Goal: Task Accomplishment & Management: Use online tool/utility

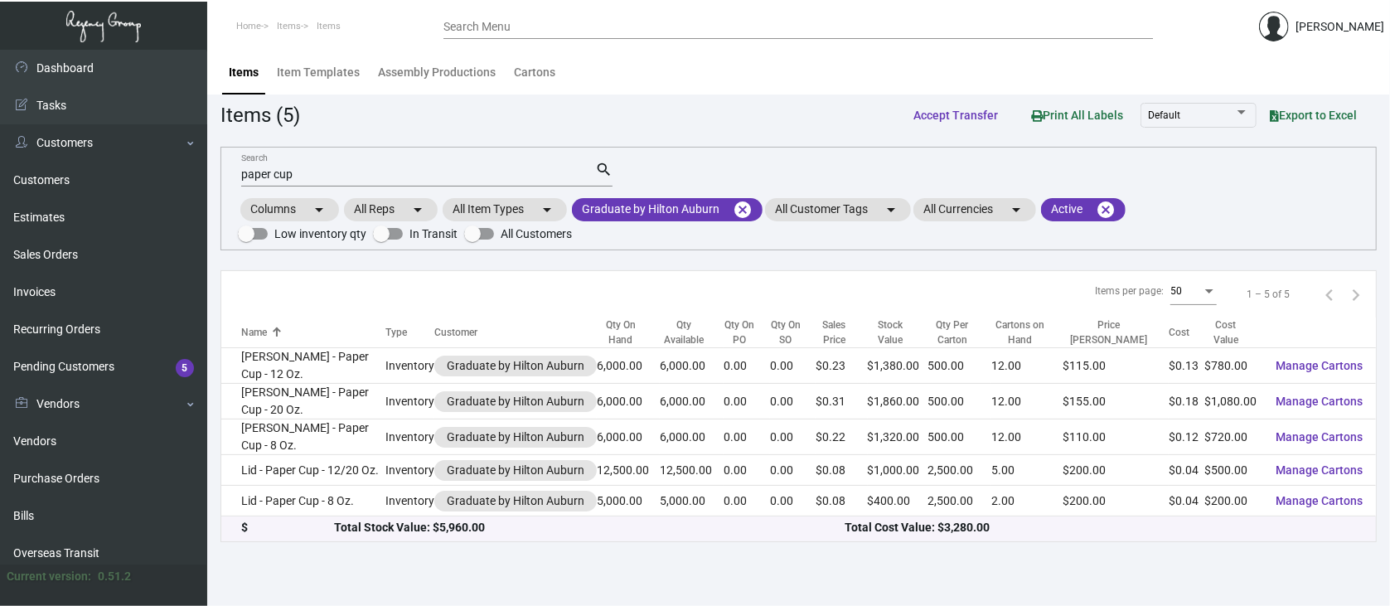
scroll to position [221, 0]
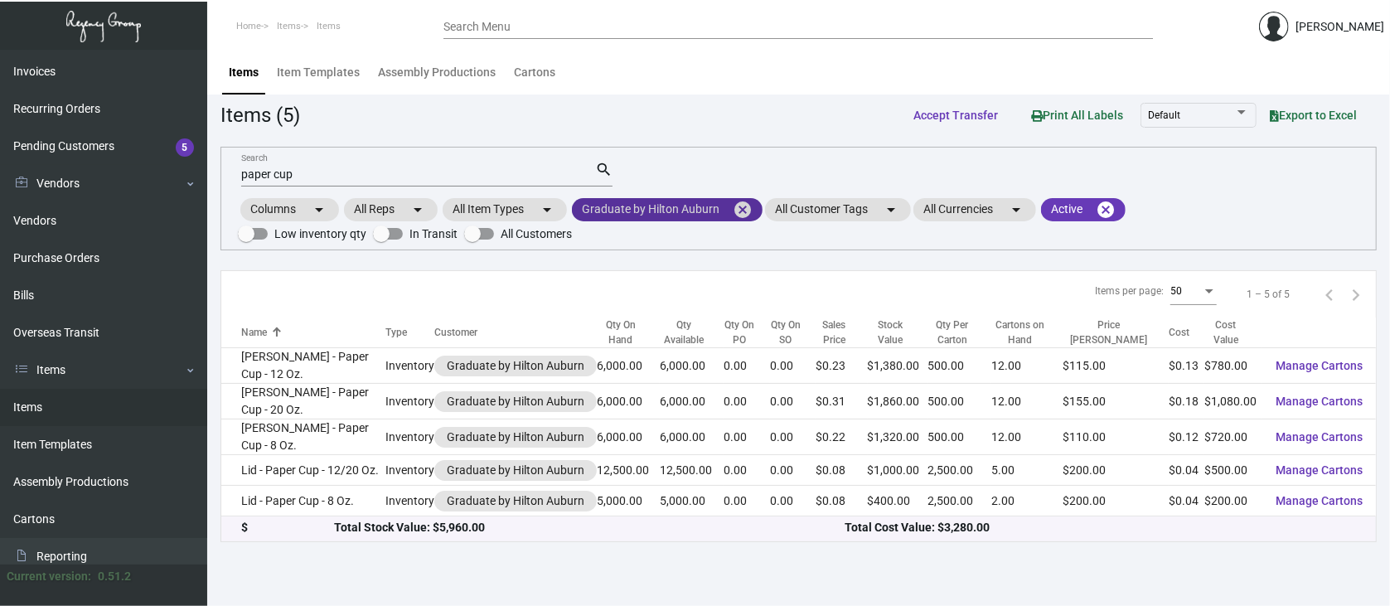
click at [743, 209] on mat-icon "cancel" at bounding box center [743, 210] width 20 height 20
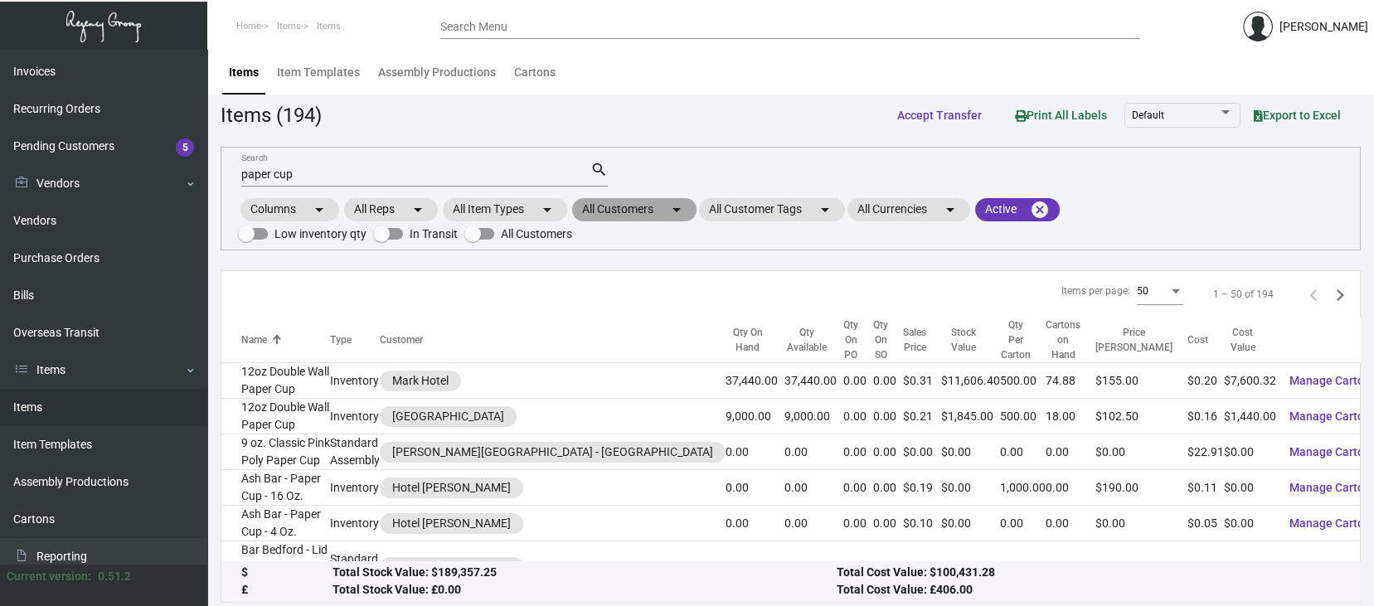
click at [624, 205] on mat-chip "All Customers arrow_drop_down" at bounding box center [634, 209] width 124 height 23
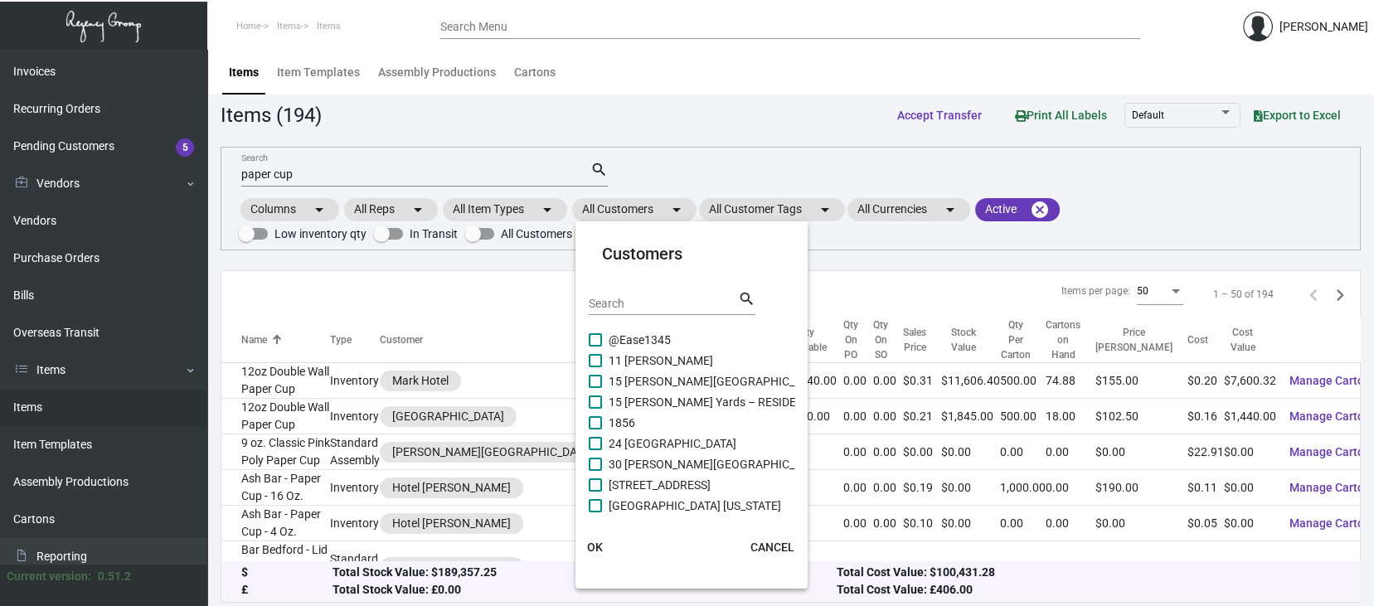
click at [595, 301] on input "Search" at bounding box center [663, 304] width 149 height 13
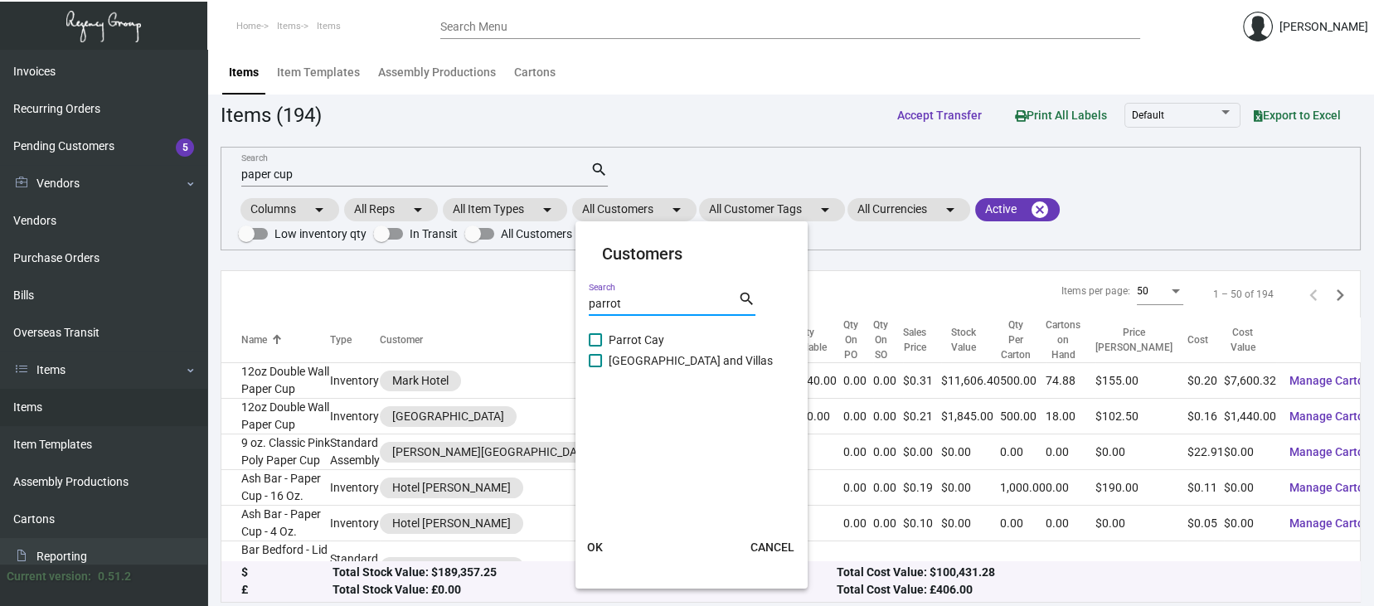
type input "parrot"
click at [597, 357] on span at bounding box center [595, 360] width 13 height 13
click at [595, 367] on input "[GEOGRAPHIC_DATA] and Villas" at bounding box center [595, 367] width 1 height 1
checkbox input "true"
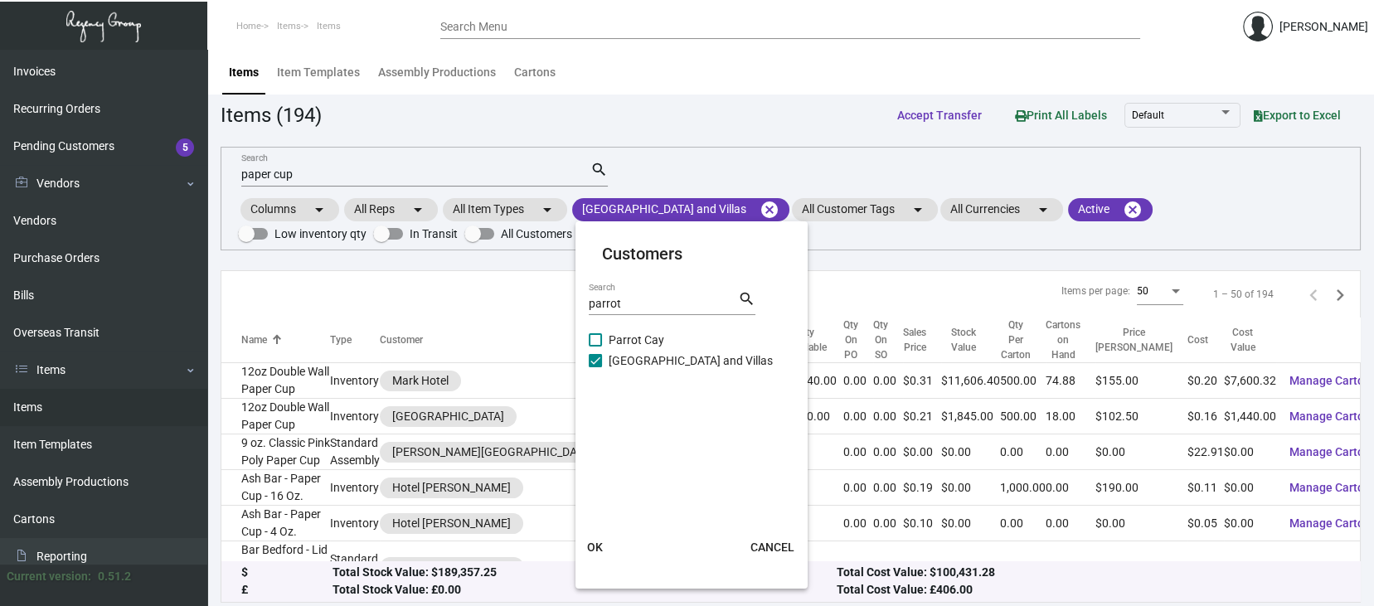
click at [591, 544] on span "OK" at bounding box center [595, 547] width 16 height 13
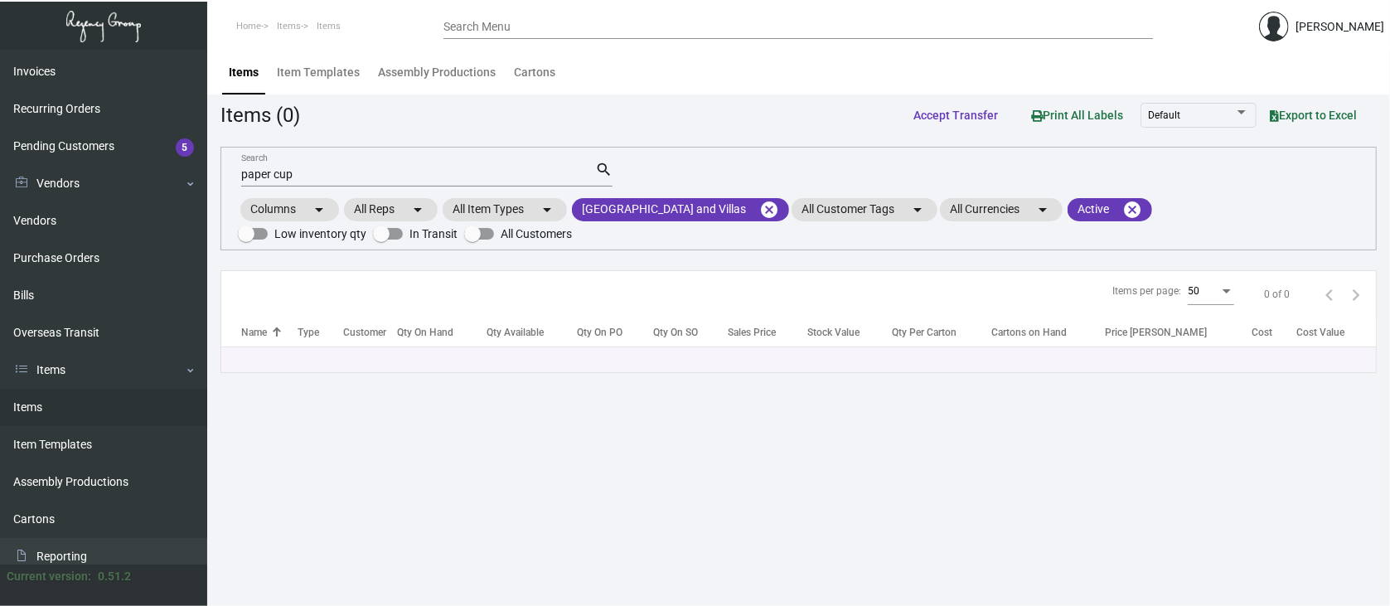
click at [312, 172] on input "paper cup" at bounding box center [418, 174] width 354 height 13
type input "p"
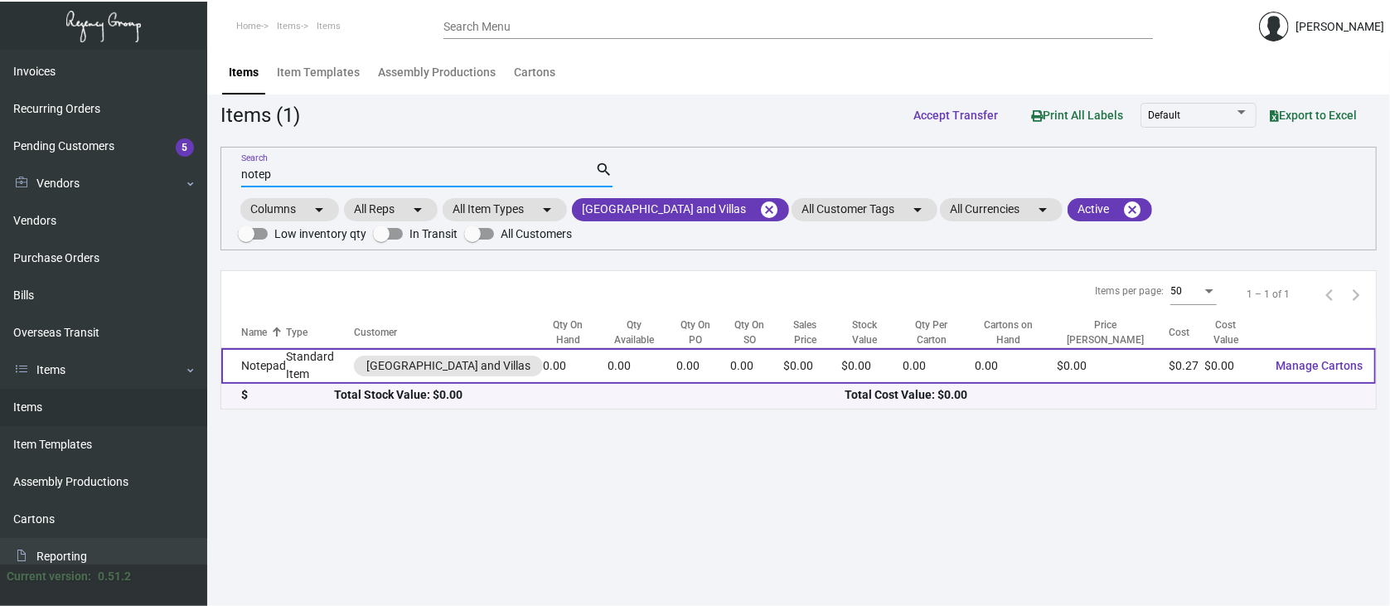
type input "notep"
click at [1310, 371] on span "Manage Cartons" at bounding box center [1319, 365] width 87 height 13
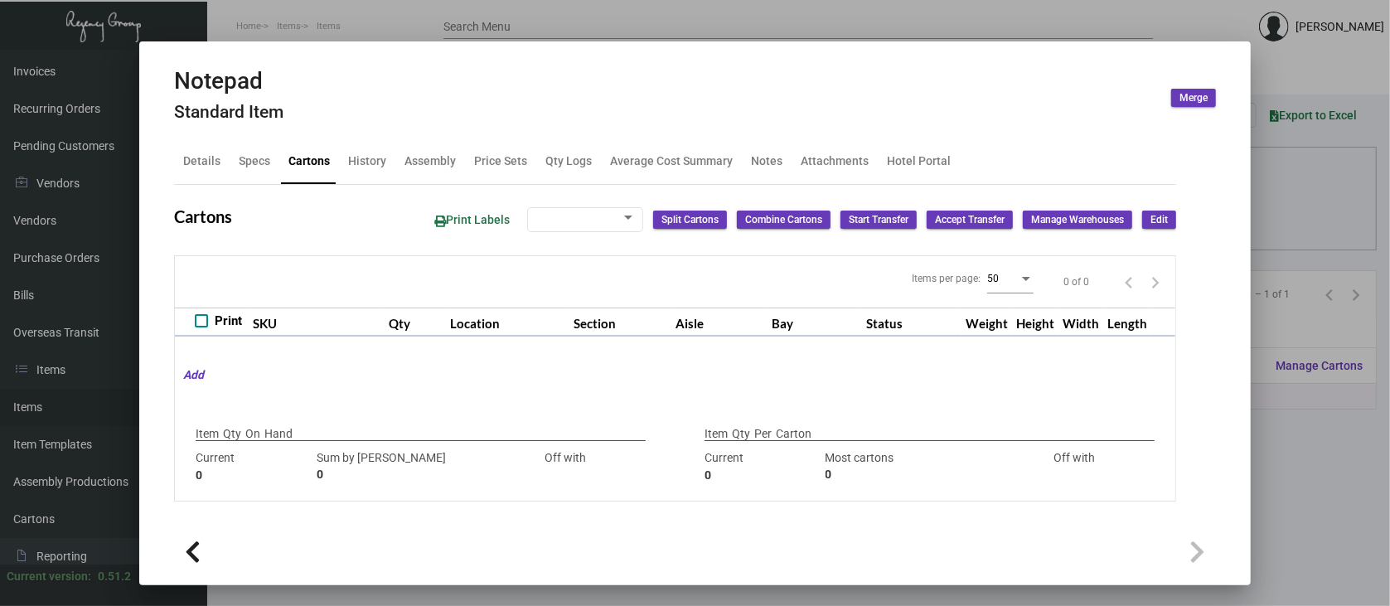
checkbox input "true"
type input "0"
